Goal: Transaction & Acquisition: Subscribe to service/newsletter

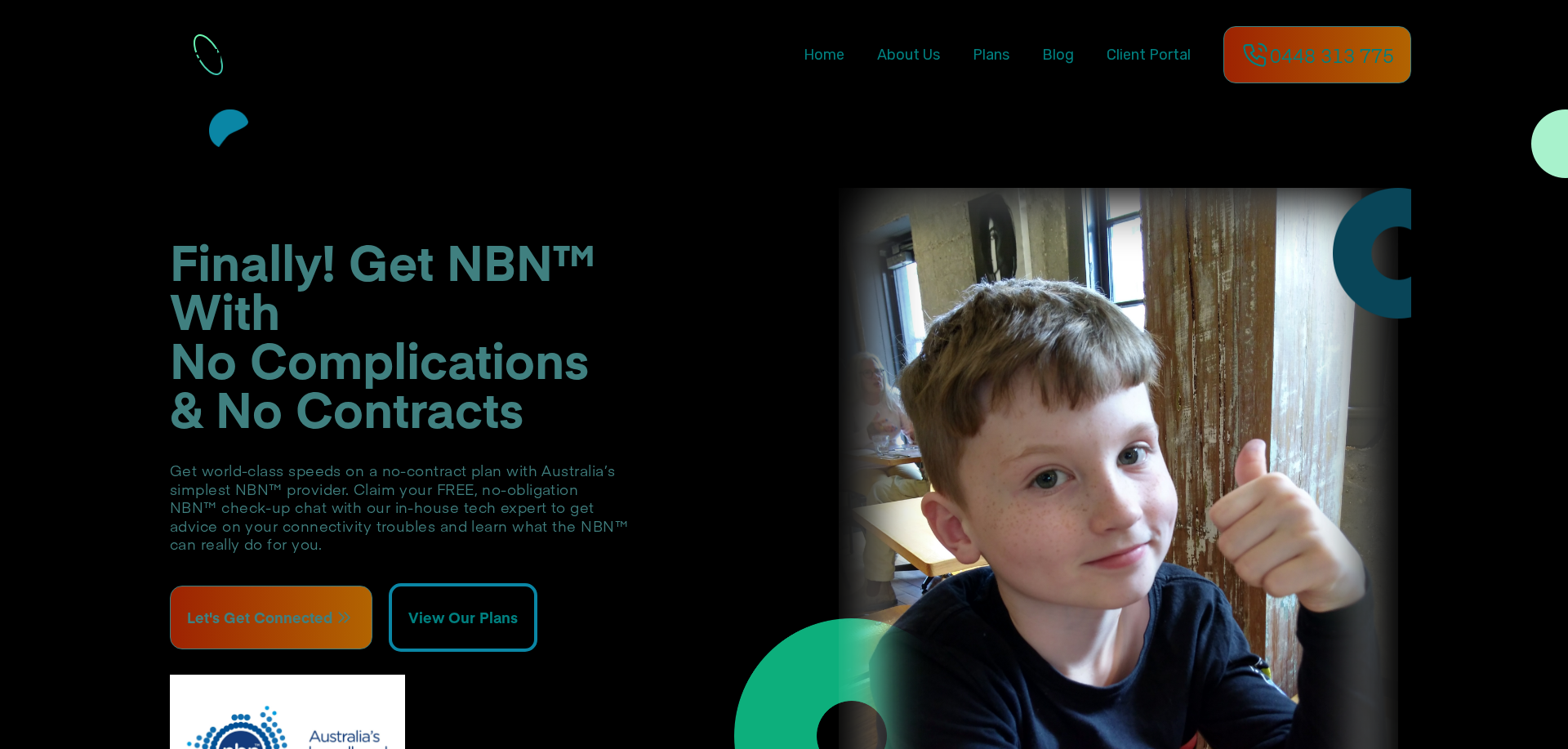
click at [973, 63] on span "Plans" at bounding box center [992, 54] width 37 height 18
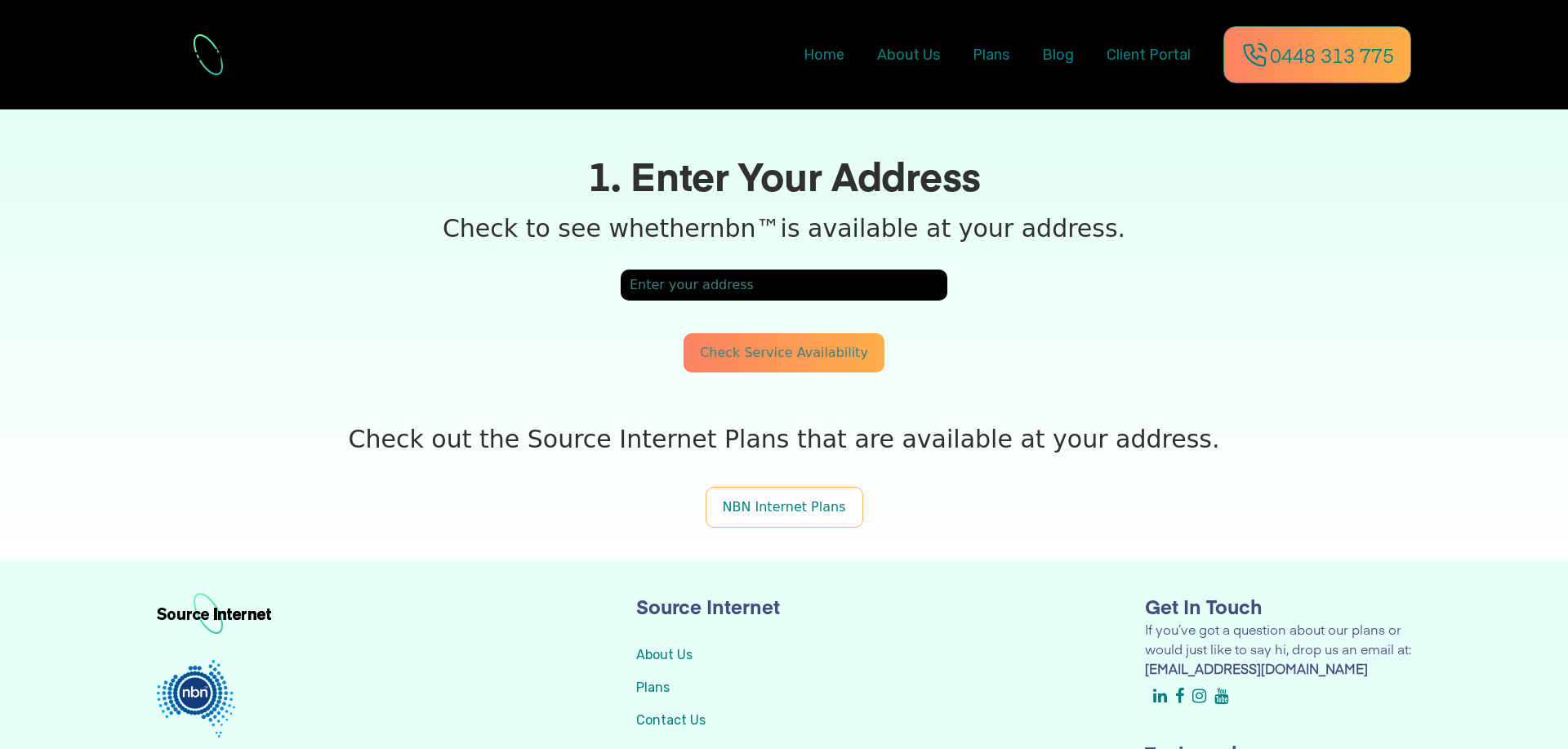
click at [792, 514] on span "NBN Internet Plans" at bounding box center [784, 507] width 124 height 15
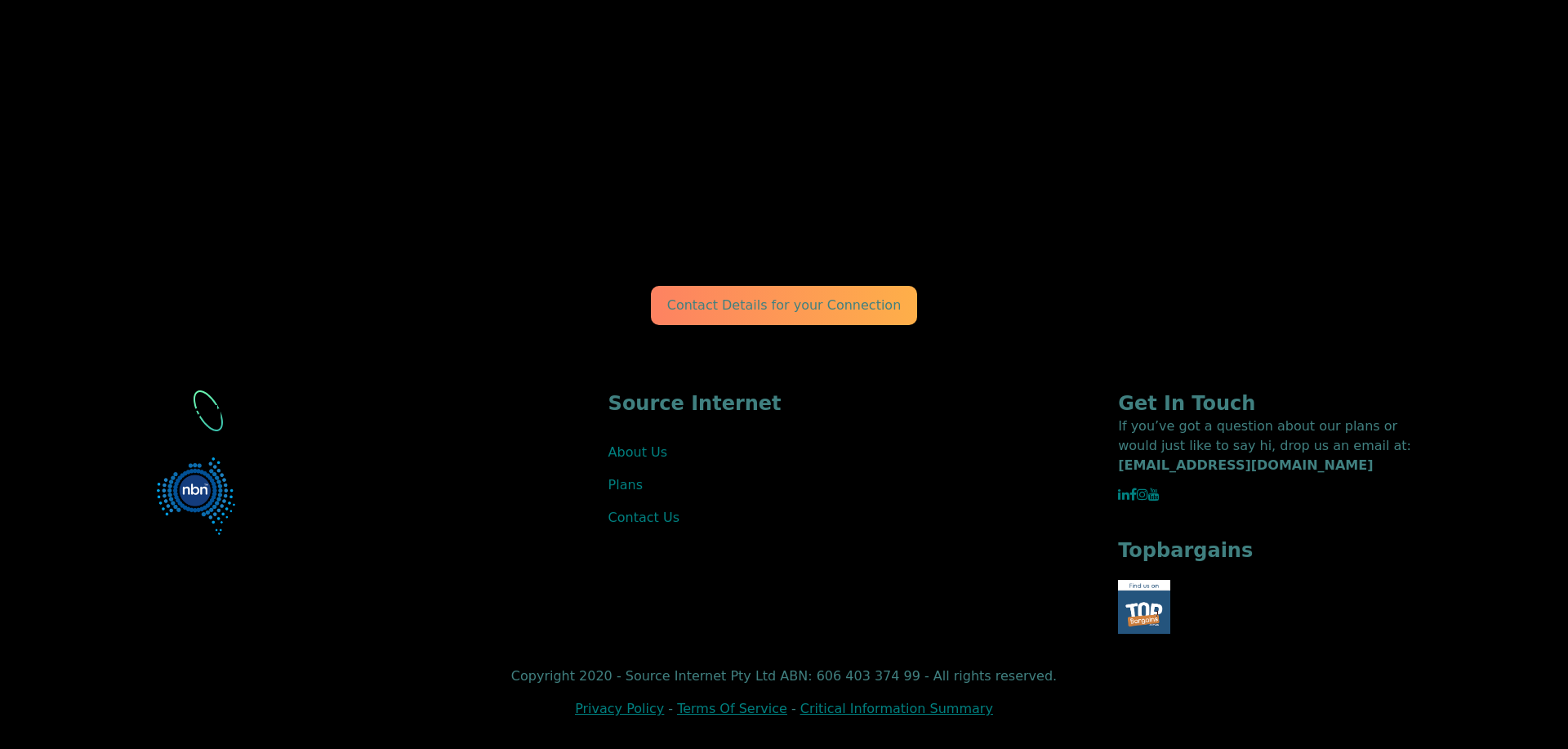
scroll to position [324, 0]
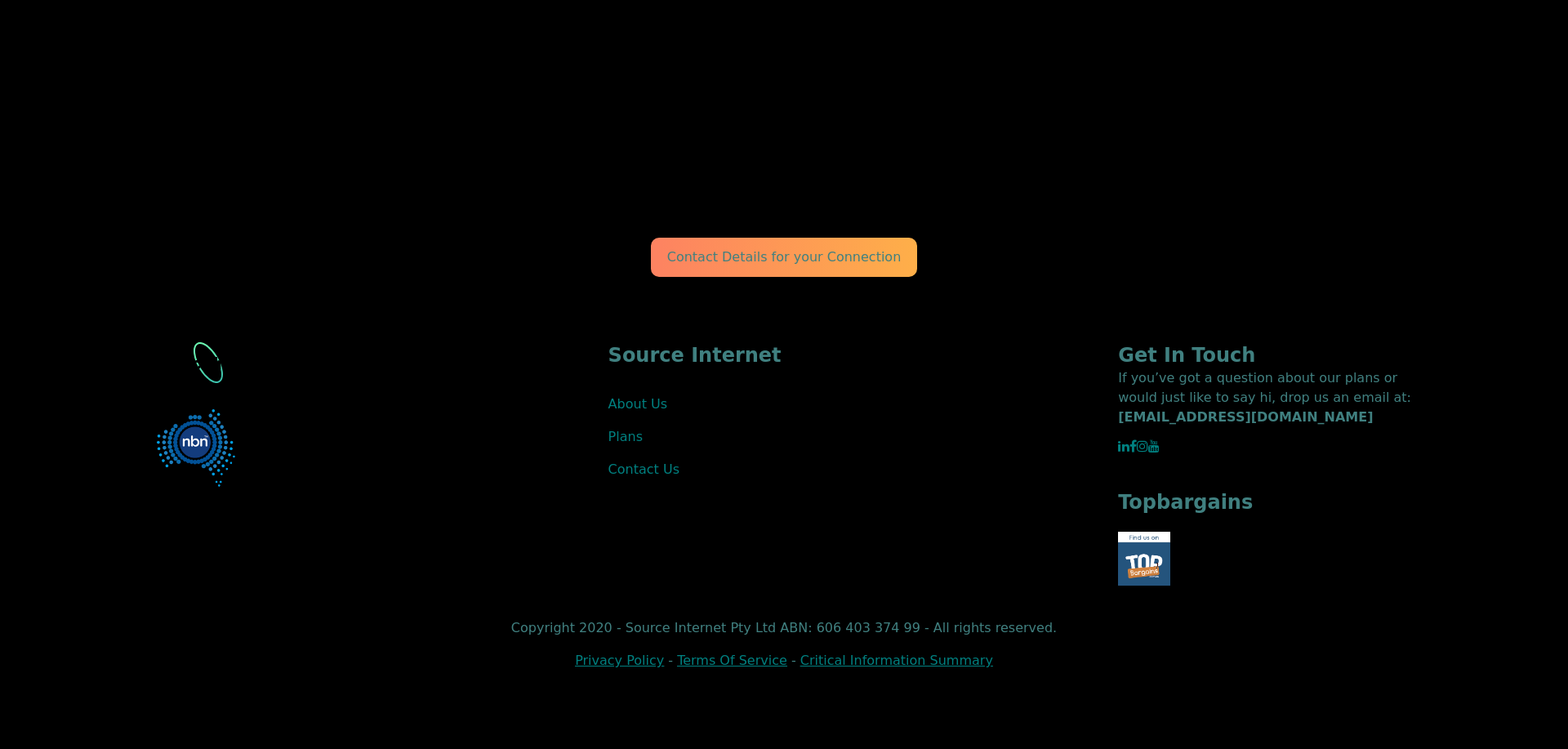
click at [619, 445] on link "Plans" at bounding box center [625, 436] width 34 height 15
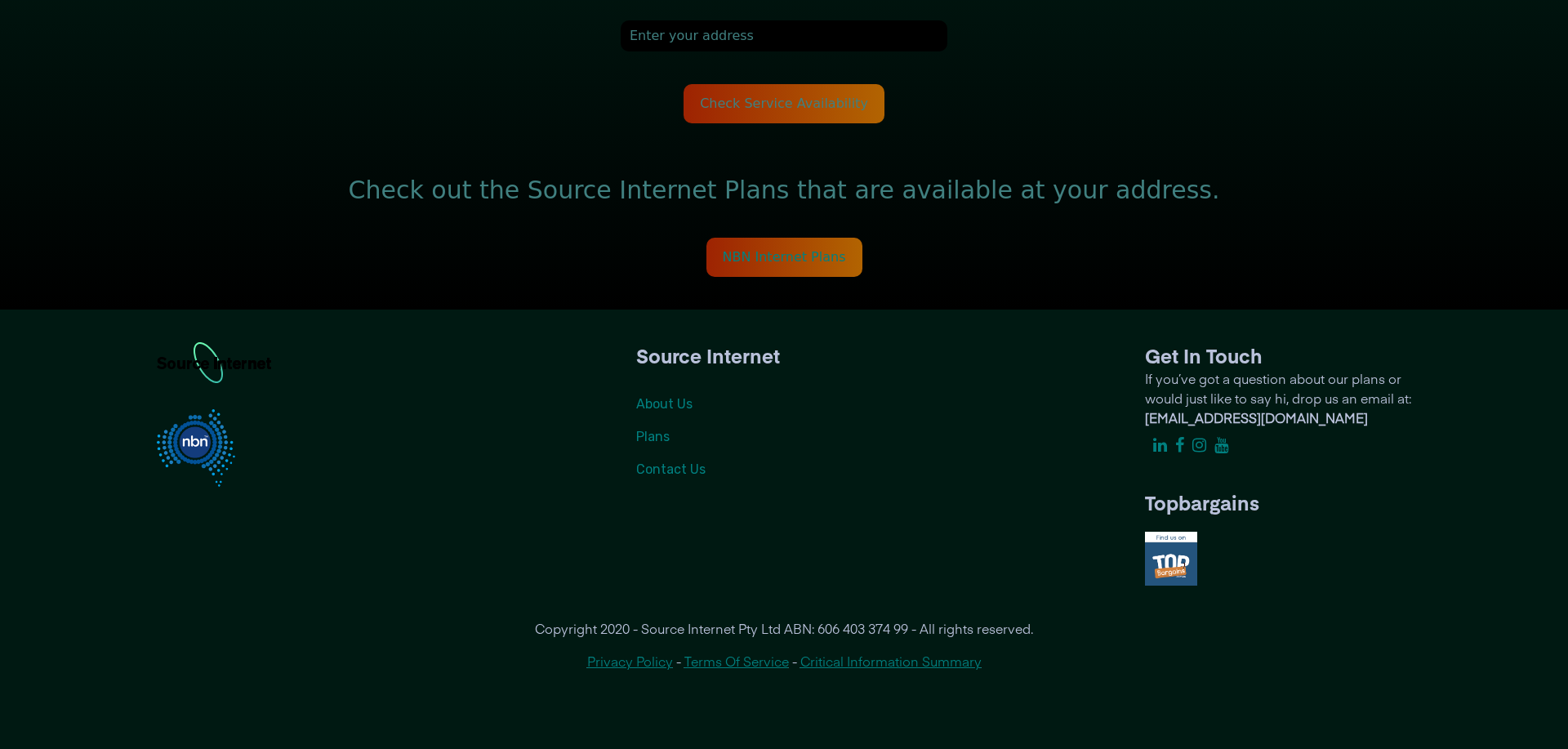
scroll to position [159, 0]
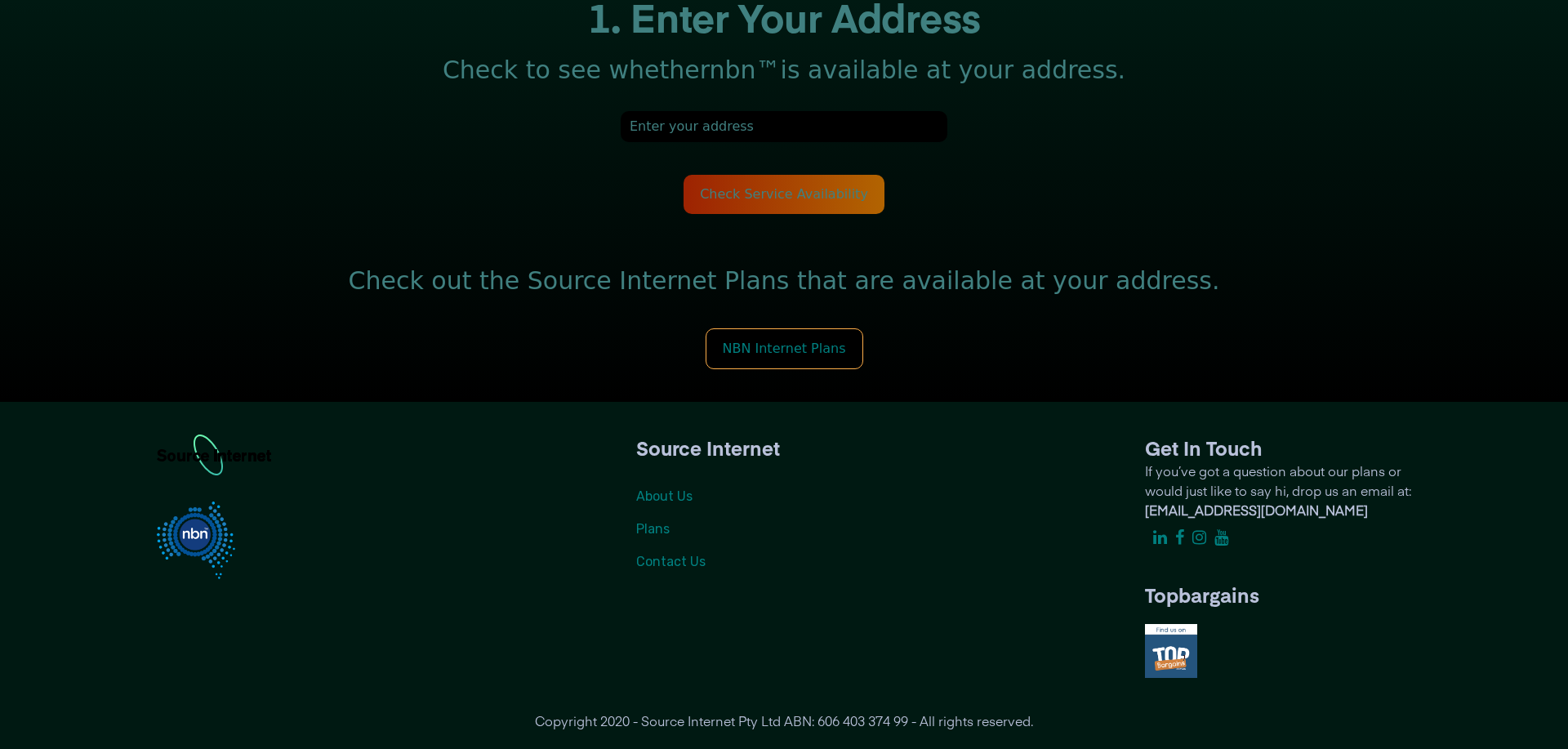
click at [818, 356] on span "NBN Internet Plans" at bounding box center [784, 348] width 124 height 15
